Goal: Browse casually

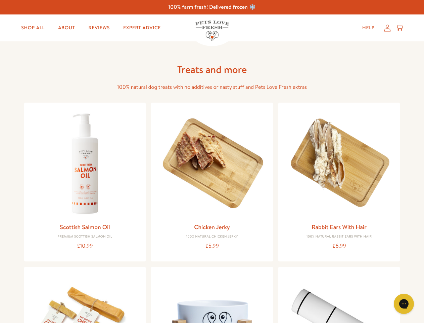
click at [404, 303] on icon "Gorgias live chat" at bounding box center [404, 303] width 6 height 6
